Goal: Task Accomplishment & Management: Complete application form

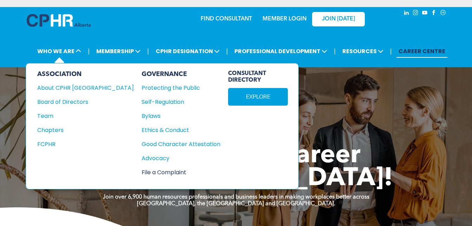
click at [142, 170] on div "File a Complaint" at bounding box center [177, 172] width 71 height 9
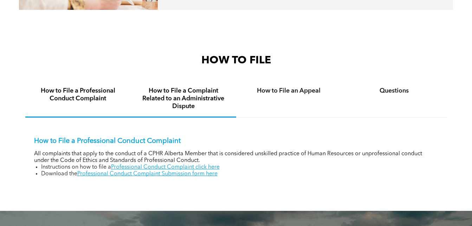
scroll to position [386, 0]
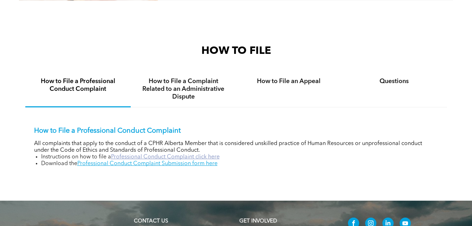
click at [169, 157] on link "Professional Conduct Complaint click here" at bounding box center [165, 157] width 109 height 6
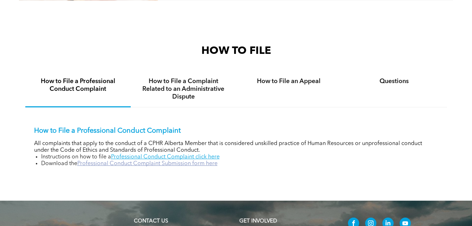
click at [135, 162] on link "Professional Conduct Complaint Submission form here" at bounding box center [147, 164] width 140 height 6
